Goal: Task Accomplishment & Management: Manage account settings

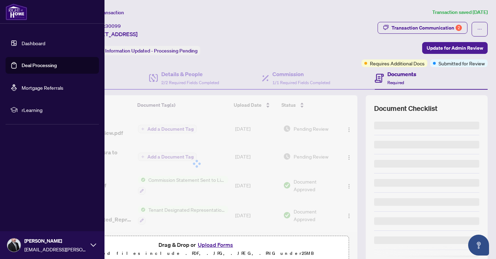
scroll to position [150, 0]
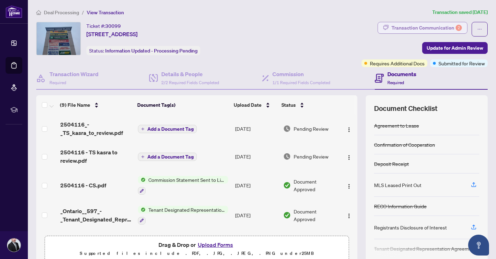
click at [442, 24] on div "Transaction Communication 2" at bounding box center [426, 27] width 70 height 11
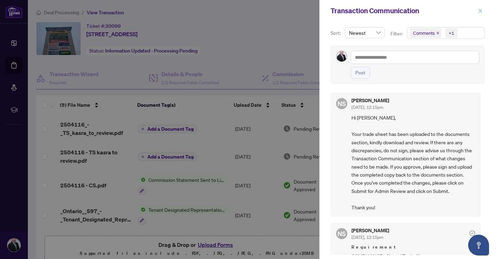
click at [478, 11] on icon "close" at bounding box center [480, 10] width 5 height 5
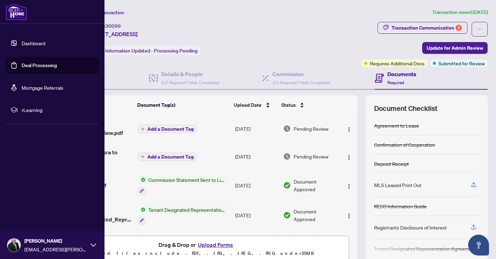
click at [39, 65] on link "Deal Processing" at bounding box center [39, 65] width 35 height 6
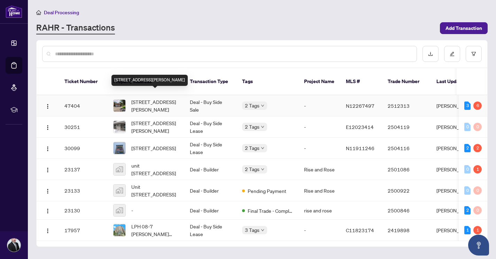
click at [167, 104] on span "558 Lyman Blvd, Newmarket, Ontario L3X 1V8, Canada" at bounding box center [154, 105] width 47 height 15
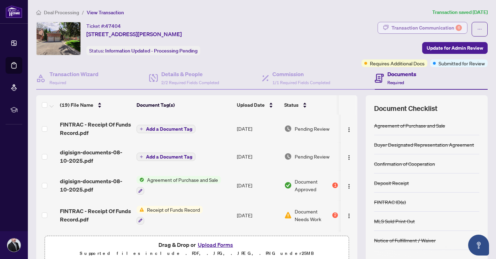
click at [445, 27] on div "Transaction Communication 6" at bounding box center [426, 27] width 70 height 11
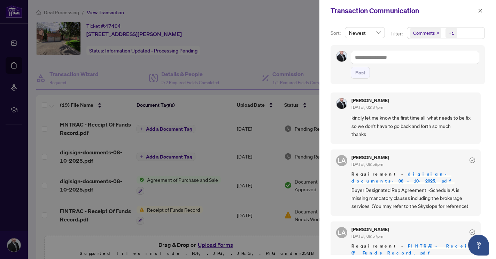
click at [390, 125] on span "kindly let me know the first time all what needs to be fix so we don't have to …" at bounding box center [413, 126] width 124 height 24
click at [469, 161] on icon "check-circle" at bounding box center [472, 161] width 6 height 6
click at [453, 139] on div "Kasra Sharafi Aug/28/2025, 02:37pm kindly let me know the first time all what n…" at bounding box center [405, 118] width 150 height 51
